Goal: Download file/media: Download file/media

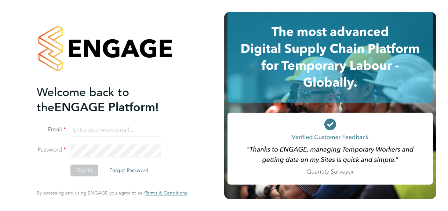
type input "[PERSON_NAME][EMAIL_ADDRESS][DOMAIN_NAME]"
click at [81, 169] on button "Sign In" at bounding box center [84, 171] width 28 height 12
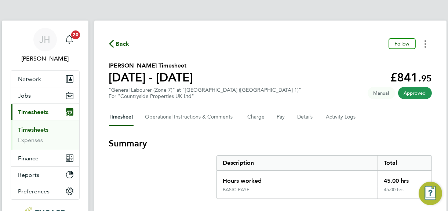
click at [426, 46] on button "Timesheets Menu" at bounding box center [424, 43] width 13 height 11
click at [376, 61] on link "Download timesheet" at bounding box center [388, 60] width 88 height 15
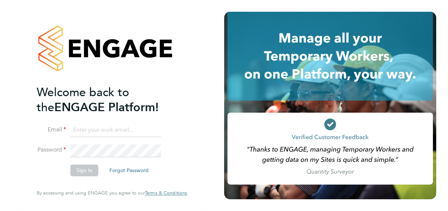
type input "[PERSON_NAME][EMAIL_ADDRESS][DOMAIN_NAME]"
click at [83, 172] on button "Sign In" at bounding box center [84, 171] width 28 height 12
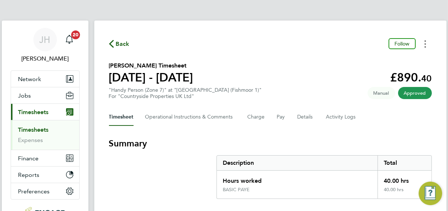
click at [425, 40] on circle "Timesheets Menu" at bounding box center [424, 40] width 1 height 1
click at [378, 61] on link "Download timesheet" at bounding box center [388, 60] width 88 height 15
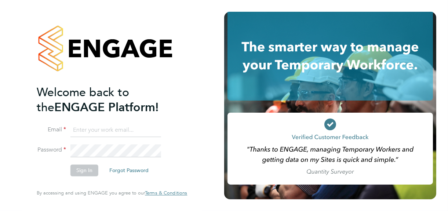
type input "[PERSON_NAME][EMAIL_ADDRESS][DOMAIN_NAME]"
click at [84, 169] on button "Sign In" at bounding box center [84, 171] width 28 height 12
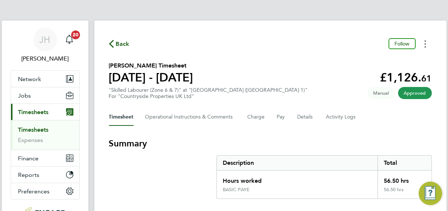
click at [425, 46] on icon "Timesheets Menu" at bounding box center [424, 43] width 1 height 7
click at [387, 59] on link "Download timesheet" at bounding box center [388, 60] width 88 height 15
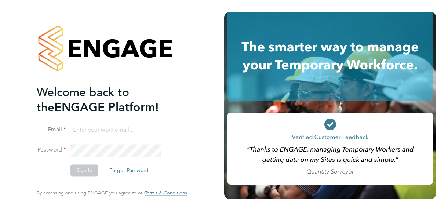
type input "jane@northbuildrecruit.com"
click at [81, 171] on button "Sign In" at bounding box center [84, 171] width 28 height 12
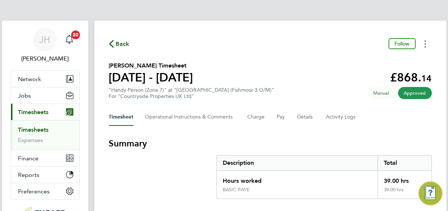
click at [425, 43] on circle "Timesheets Menu" at bounding box center [424, 43] width 1 height 1
click at [381, 60] on link "Download timesheet" at bounding box center [388, 60] width 88 height 15
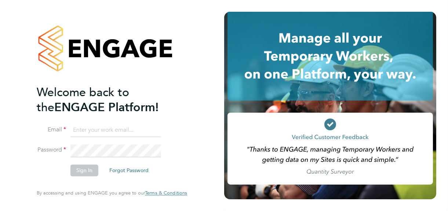
type input "jane@northbuildrecruit.com"
click at [85, 170] on button "Sign In" at bounding box center [84, 171] width 28 height 12
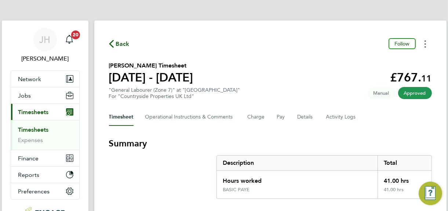
click at [423, 43] on button "Timesheets Menu" at bounding box center [424, 43] width 13 height 11
click at [378, 60] on link "Download timesheet" at bounding box center [388, 60] width 88 height 15
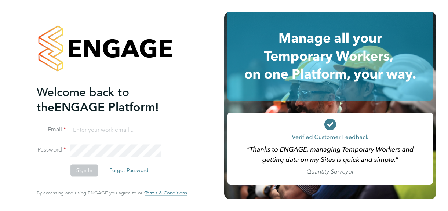
type input "jane@northbuildrecruit.com"
click at [83, 169] on button "Sign In" at bounding box center [84, 171] width 28 height 12
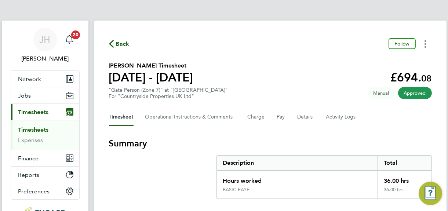
click at [423, 44] on button "Timesheets Menu" at bounding box center [424, 43] width 13 height 11
click at [372, 61] on link "Download timesheet" at bounding box center [388, 60] width 88 height 15
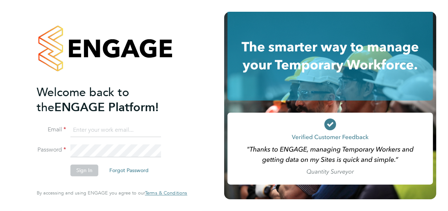
type input "[PERSON_NAME][EMAIL_ADDRESS][DOMAIN_NAME]"
click at [80, 171] on button "Sign In" at bounding box center [84, 171] width 28 height 12
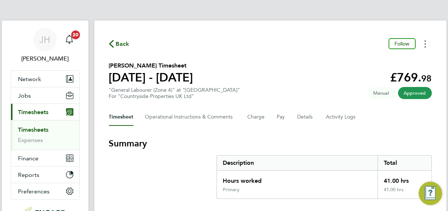
click at [425, 43] on button "Timesheets Menu" at bounding box center [424, 43] width 13 height 11
click at [380, 60] on link "Download timesheet" at bounding box center [388, 60] width 88 height 15
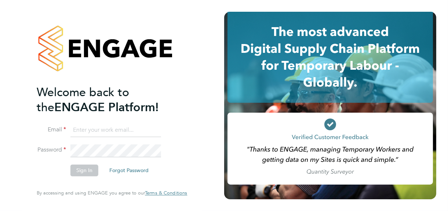
type input "jane@northbuildrecruit.com"
click at [82, 169] on button "Sign In" at bounding box center [84, 171] width 28 height 12
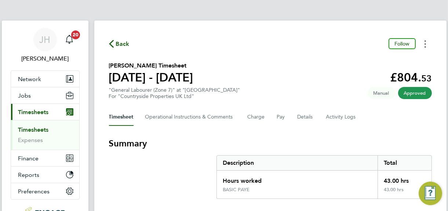
click at [423, 43] on button "Timesheets Menu" at bounding box center [424, 43] width 13 height 11
click at [373, 60] on link "Download timesheet" at bounding box center [388, 60] width 88 height 15
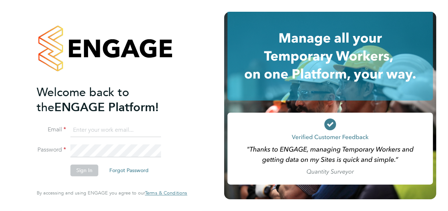
type input "[PERSON_NAME][EMAIL_ADDRESS][DOMAIN_NAME]"
click at [84, 171] on button "Sign In" at bounding box center [84, 171] width 28 height 12
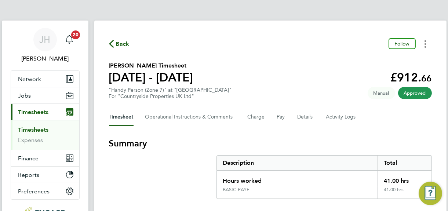
click at [426, 43] on button "Timesheets Menu" at bounding box center [424, 43] width 13 height 11
click at [381, 61] on link "Download timesheet" at bounding box center [388, 60] width 88 height 15
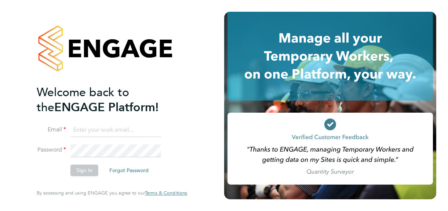
type input "[PERSON_NAME][EMAIL_ADDRESS][DOMAIN_NAME]"
click at [81, 169] on button "Sign In" at bounding box center [84, 171] width 28 height 12
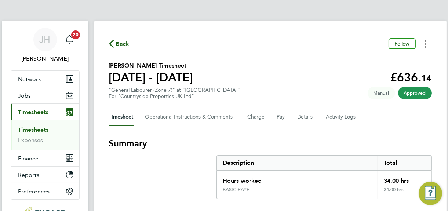
drag, startPoint x: 424, startPoint y: 42, endPoint x: 418, endPoint y: 42, distance: 5.9
click at [424, 42] on button "Timesheets Menu" at bounding box center [424, 43] width 13 height 11
click at [369, 61] on link "Download timesheet" at bounding box center [388, 60] width 88 height 15
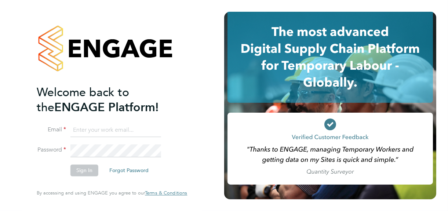
type input "jane@northbuildrecruit.com"
click at [84, 169] on button "Sign In" at bounding box center [84, 171] width 28 height 12
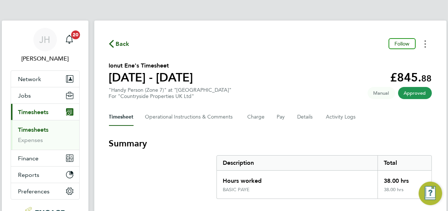
click at [424, 44] on circle "Timesheets Menu" at bounding box center [424, 43] width 1 height 1
click at [387, 60] on link "Download timesheet" at bounding box center [388, 60] width 88 height 15
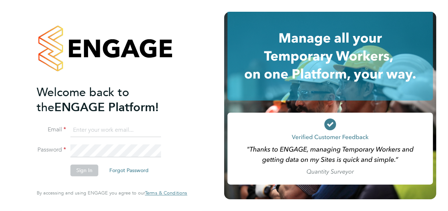
type input "jane@northbuildrecruit.com"
click at [81, 171] on button "Sign In" at bounding box center [84, 171] width 28 height 12
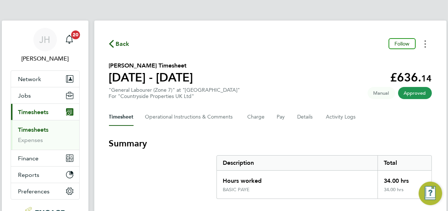
click at [425, 44] on circle "Timesheets Menu" at bounding box center [424, 43] width 1 height 1
click at [375, 59] on link "Download timesheet" at bounding box center [388, 60] width 88 height 15
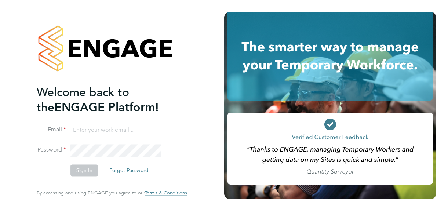
type input "jane@northbuildrecruit.com"
click at [84, 172] on button "Sign In" at bounding box center [84, 171] width 28 height 12
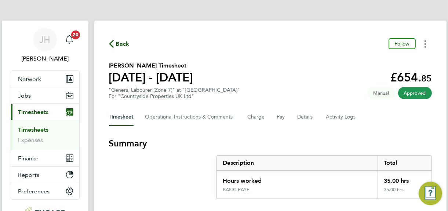
click at [423, 43] on button "Timesheets Menu" at bounding box center [424, 43] width 13 height 11
click at [386, 63] on link "Download timesheet" at bounding box center [388, 60] width 88 height 15
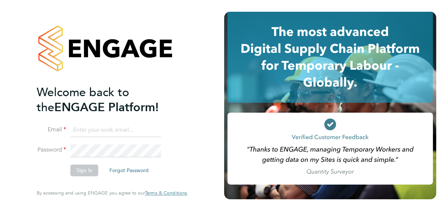
type input "jane@northbuildrecruit.com"
click at [83, 168] on button "Sign In" at bounding box center [84, 171] width 28 height 12
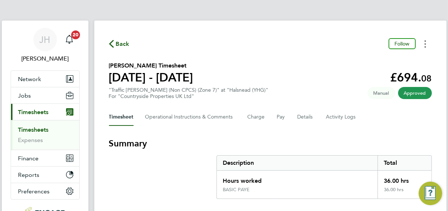
click at [425, 45] on icon "Timesheets Menu" at bounding box center [424, 43] width 1 height 7
click at [386, 58] on link "Download timesheet" at bounding box center [388, 60] width 88 height 15
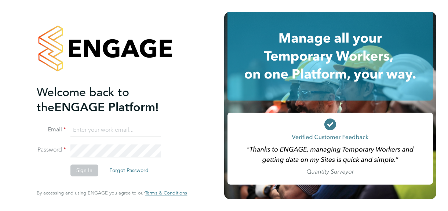
type input "jane@northbuildrecruit.com"
click at [85, 172] on button "Sign In" at bounding box center [84, 171] width 28 height 12
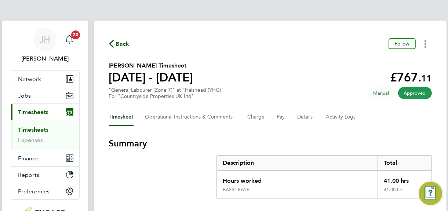
click at [425, 44] on circle "Timesheets Menu" at bounding box center [424, 43] width 1 height 1
click at [379, 59] on link "Download timesheet" at bounding box center [388, 60] width 88 height 15
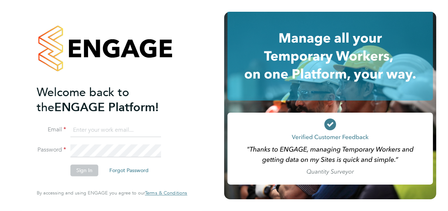
type input "[PERSON_NAME][EMAIL_ADDRESS][DOMAIN_NAME]"
click at [88, 173] on button "Sign In" at bounding box center [84, 171] width 28 height 12
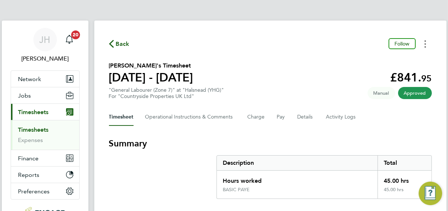
click at [425, 44] on circle "Timesheets Menu" at bounding box center [424, 43] width 1 height 1
click at [381, 61] on link "Download timesheet" at bounding box center [388, 60] width 88 height 15
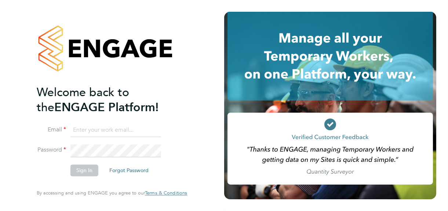
type input "jane@northbuildrecruit.com"
click at [84, 169] on button "Sign In" at bounding box center [84, 171] width 28 height 12
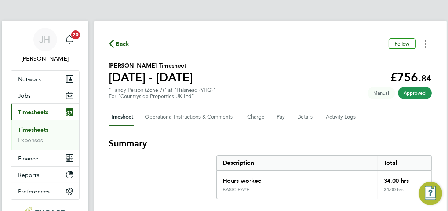
click at [425, 43] on button "Timesheets Menu" at bounding box center [424, 43] width 13 height 11
click at [370, 60] on link "Download timesheet" at bounding box center [388, 60] width 88 height 15
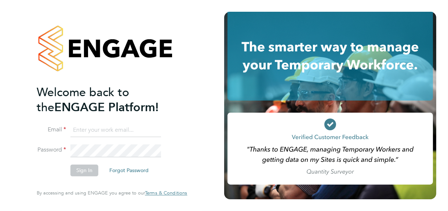
type input "[PERSON_NAME][EMAIL_ADDRESS][DOMAIN_NAME]"
click at [81, 169] on button "Sign In" at bounding box center [84, 171] width 28 height 12
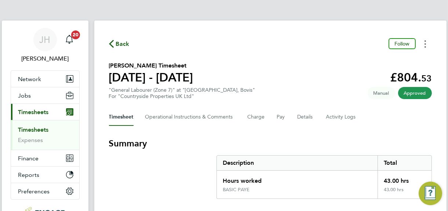
click at [424, 45] on button "Timesheets Menu" at bounding box center [424, 43] width 13 height 11
click at [370, 62] on link "Download timesheet" at bounding box center [388, 60] width 88 height 15
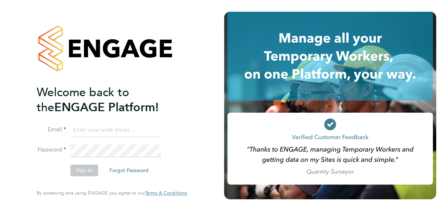
type input "jane@northbuildrecruit.com"
click at [81, 170] on button "Sign In" at bounding box center [84, 171] width 28 height 12
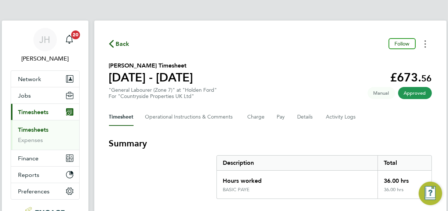
click at [426, 43] on button "Timesheets Menu" at bounding box center [424, 43] width 13 height 11
click at [376, 61] on link "Download timesheet" at bounding box center [388, 60] width 88 height 15
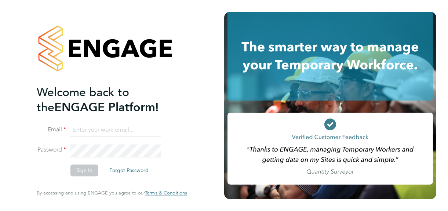
type input "[PERSON_NAME][EMAIL_ADDRESS][DOMAIN_NAME]"
click at [78, 171] on button "Sign In" at bounding box center [84, 171] width 28 height 12
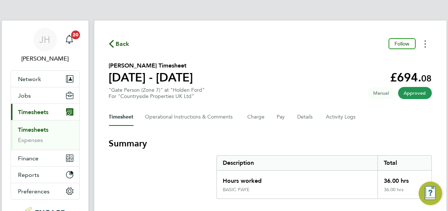
click at [424, 43] on icon "Timesheets Menu" at bounding box center [424, 43] width 1 height 7
click at [369, 61] on link "Download timesheet" at bounding box center [388, 60] width 88 height 15
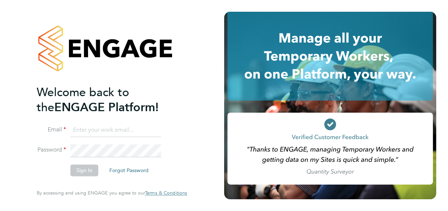
type input "[PERSON_NAME][EMAIL_ADDRESS][DOMAIN_NAME]"
click at [78, 169] on button "Sign In" at bounding box center [84, 171] width 28 height 12
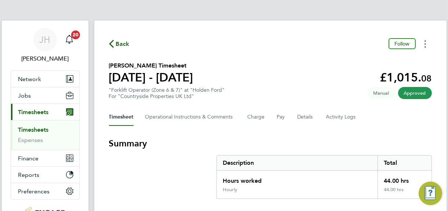
click at [424, 43] on icon "Timesheets Menu" at bounding box center [424, 43] width 1 height 7
click at [370, 62] on link "Download timesheet" at bounding box center [388, 60] width 88 height 15
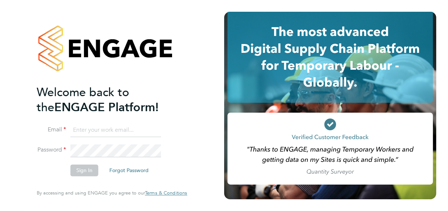
type input "jane@northbuildrecruit.com"
click at [86, 172] on button "Sign In" at bounding box center [84, 171] width 28 height 12
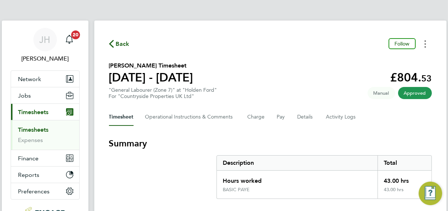
click at [423, 44] on button "Timesheets Menu" at bounding box center [424, 43] width 13 height 11
click at [368, 61] on link "Download timesheet" at bounding box center [388, 60] width 88 height 15
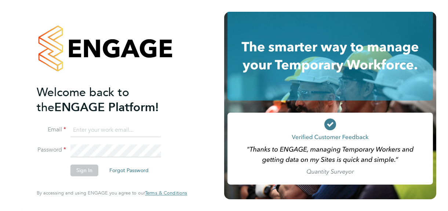
type input "[PERSON_NAME][EMAIL_ADDRESS][DOMAIN_NAME]"
click at [82, 173] on button "Sign In" at bounding box center [84, 171] width 28 height 12
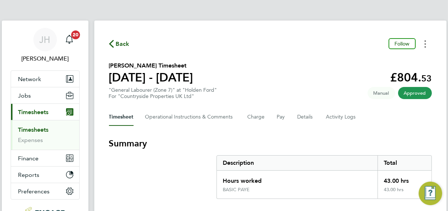
click at [426, 43] on button "Timesheets Menu" at bounding box center [424, 43] width 13 height 11
click at [375, 60] on link "Download timesheet" at bounding box center [388, 60] width 88 height 15
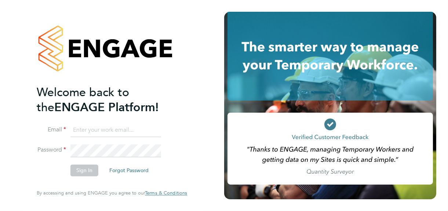
type input "[PERSON_NAME][EMAIL_ADDRESS][DOMAIN_NAME]"
click at [80, 170] on button "Sign In" at bounding box center [84, 171] width 28 height 12
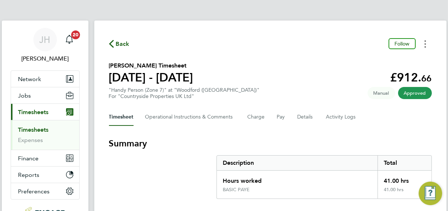
click at [423, 44] on button "Timesheets Menu" at bounding box center [424, 43] width 13 height 11
click at [373, 62] on link "Download timesheet" at bounding box center [388, 60] width 88 height 15
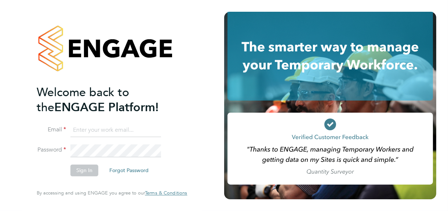
type input "[PERSON_NAME][EMAIL_ADDRESS][DOMAIN_NAME]"
click at [81, 173] on button "Sign In" at bounding box center [84, 171] width 28 height 12
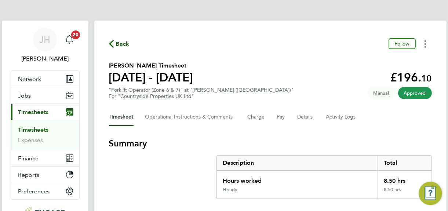
click at [425, 43] on button "Timesheets Menu" at bounding box center [424, 43] width 13 height 11
click at [377, 58] on link "Download timesheet" at bounding box center [388, 60] width 88 height 15
